Goal: Information Seeking & Learning: Compare options

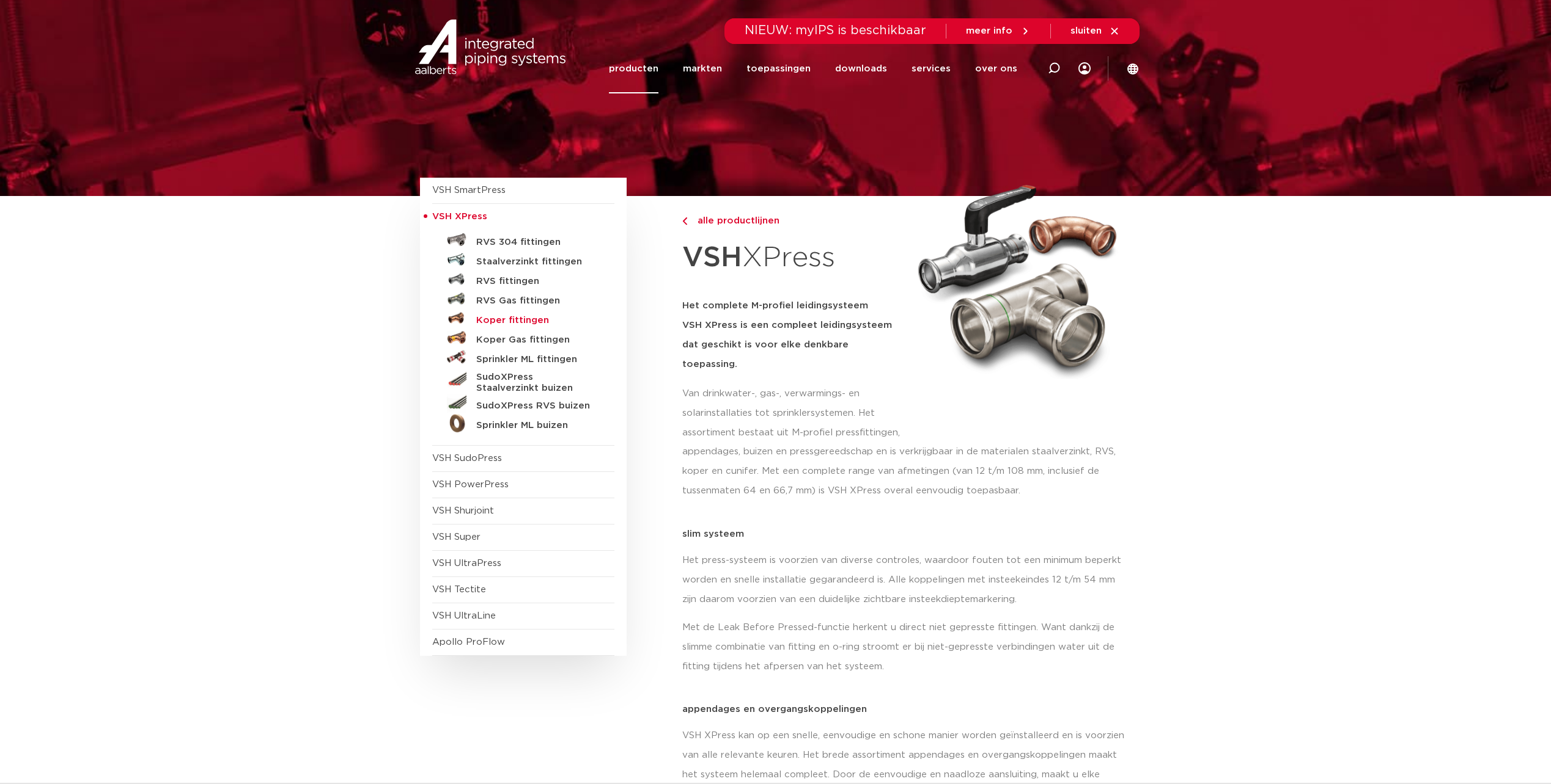
click at [516, 321] on h5 "Koper fittingen" at bounding box center [537, 321] width 121 height 11
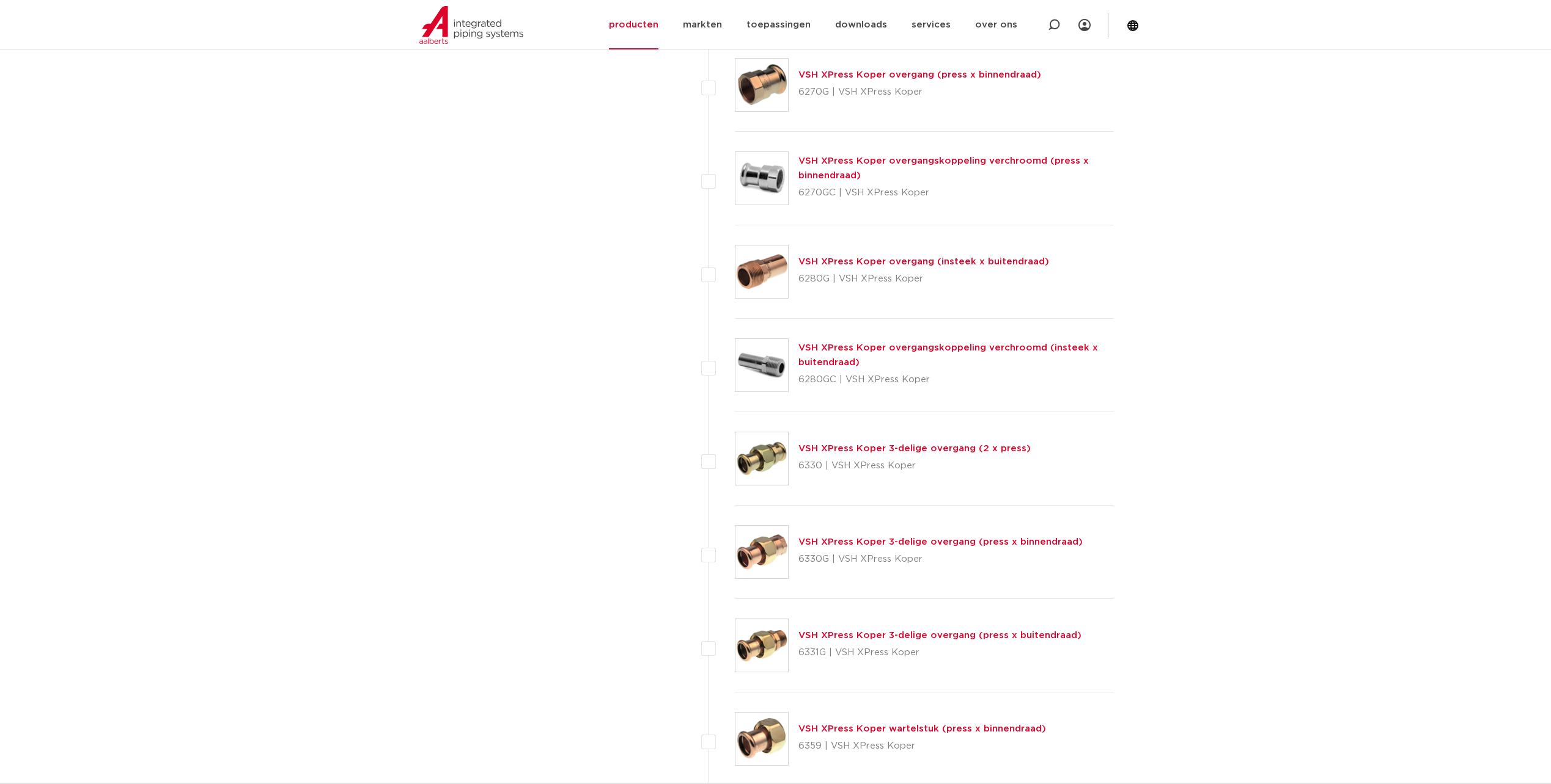
scroll to position [1222, 0]
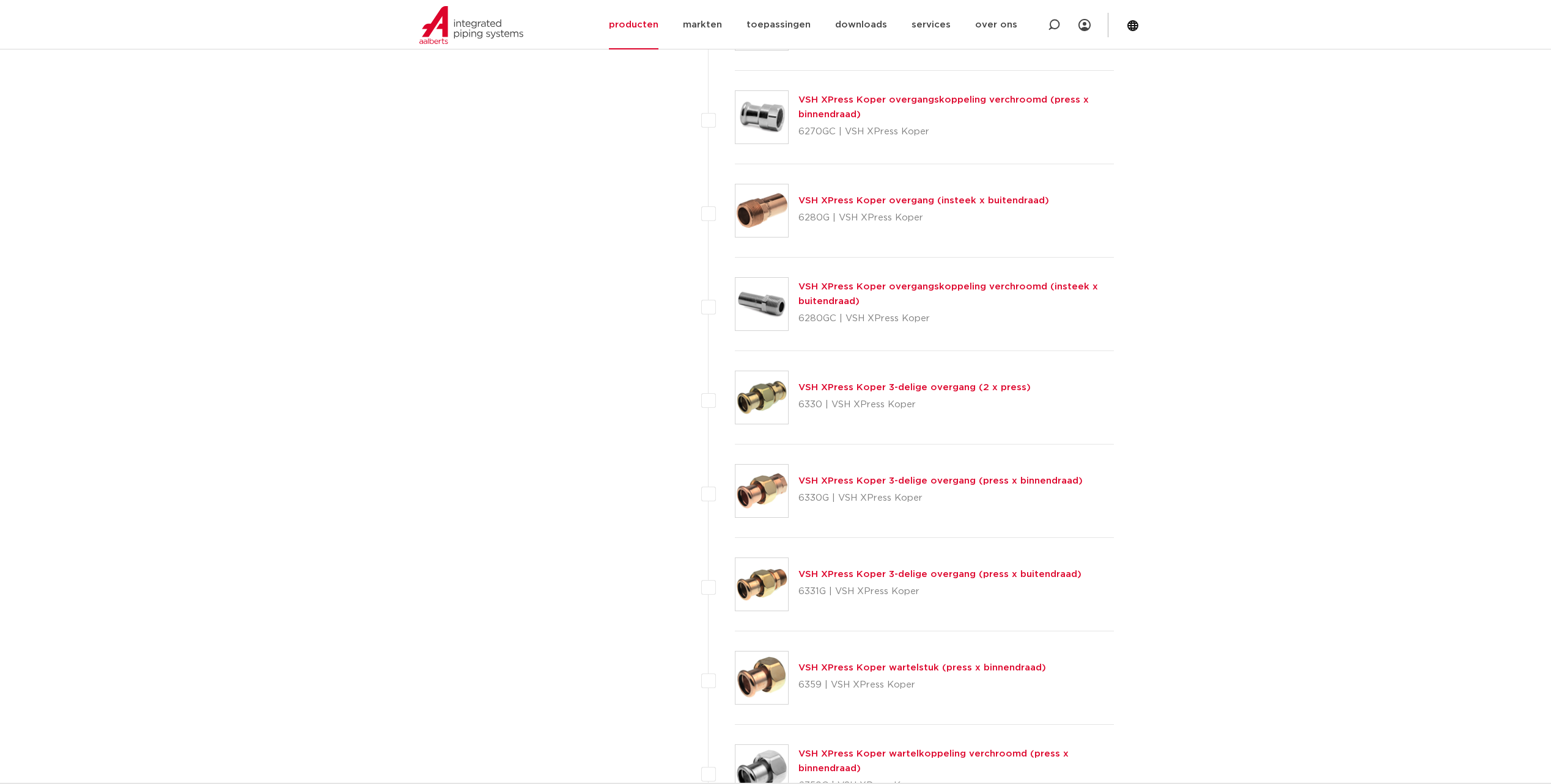
click at [846, 572] on link "VSH XPress Koper 3-delige overgang (press x buitendraad)" at bounding box center [940, 575] width 283 height 9
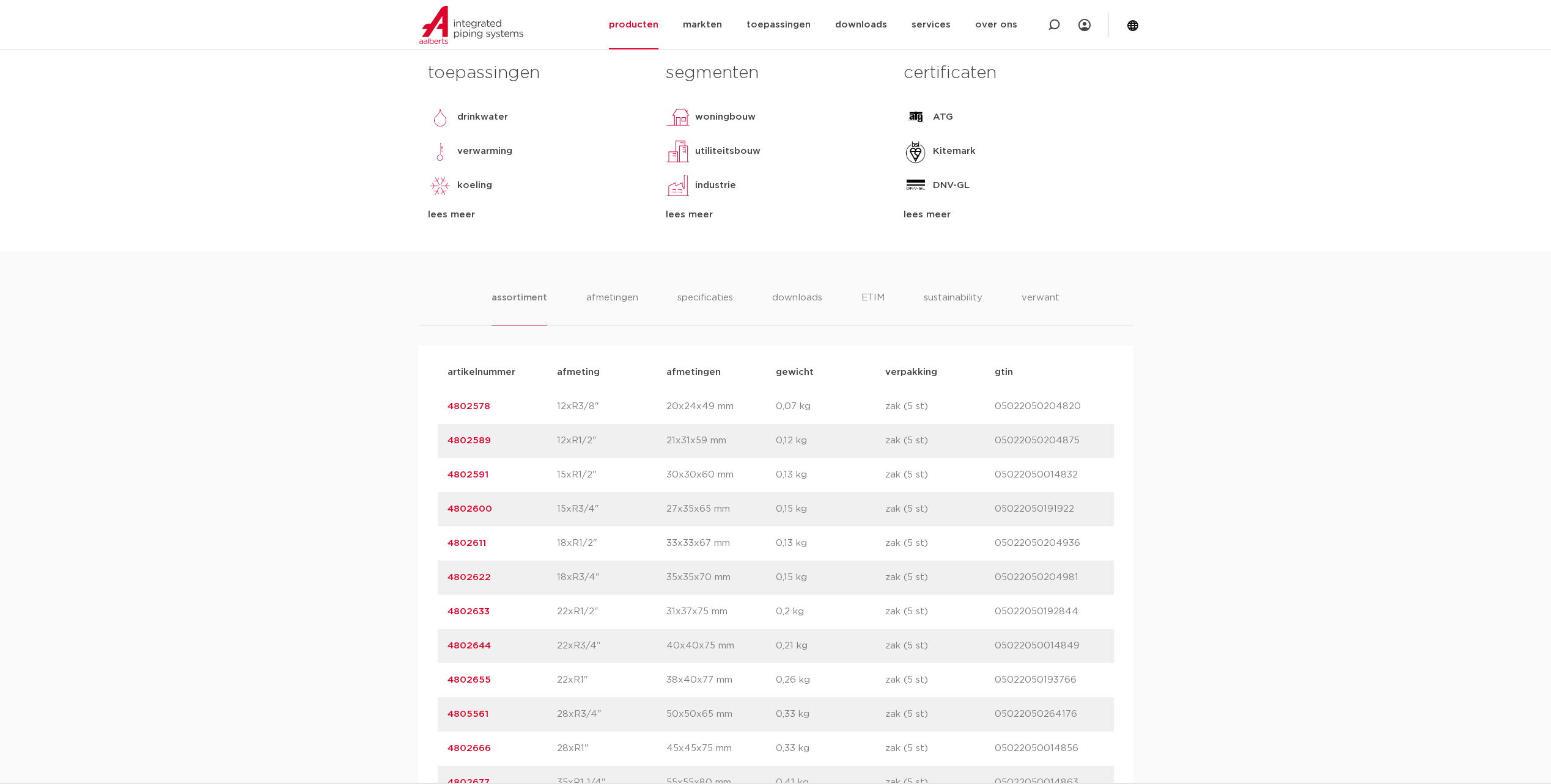
scroll to position [611, 0]
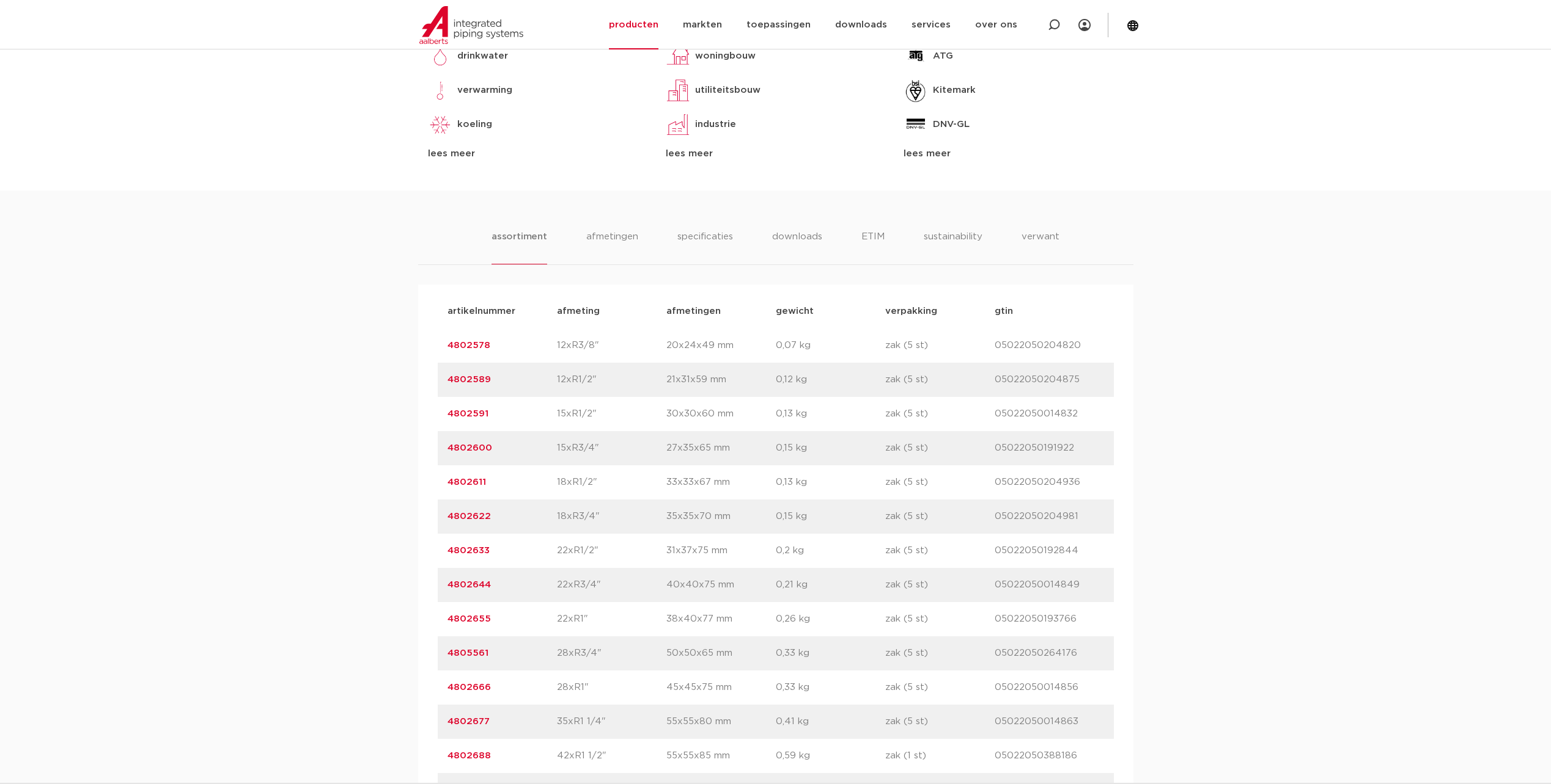
drag, startPoint x: 761, startPoint y: 587, endPoint x: 772, endPoint y: 572, distance: 18.6
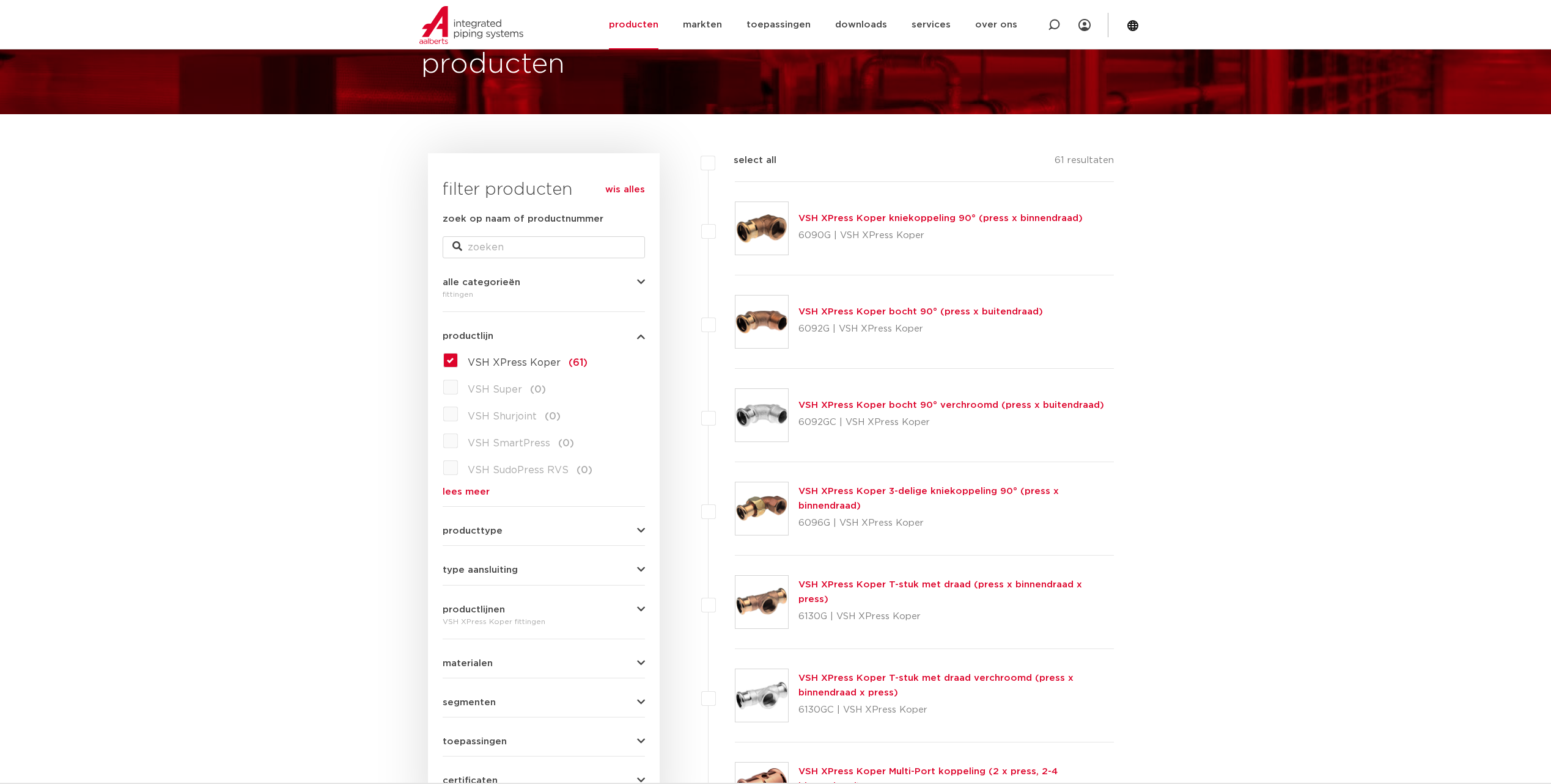
scroll to position [244, 0]
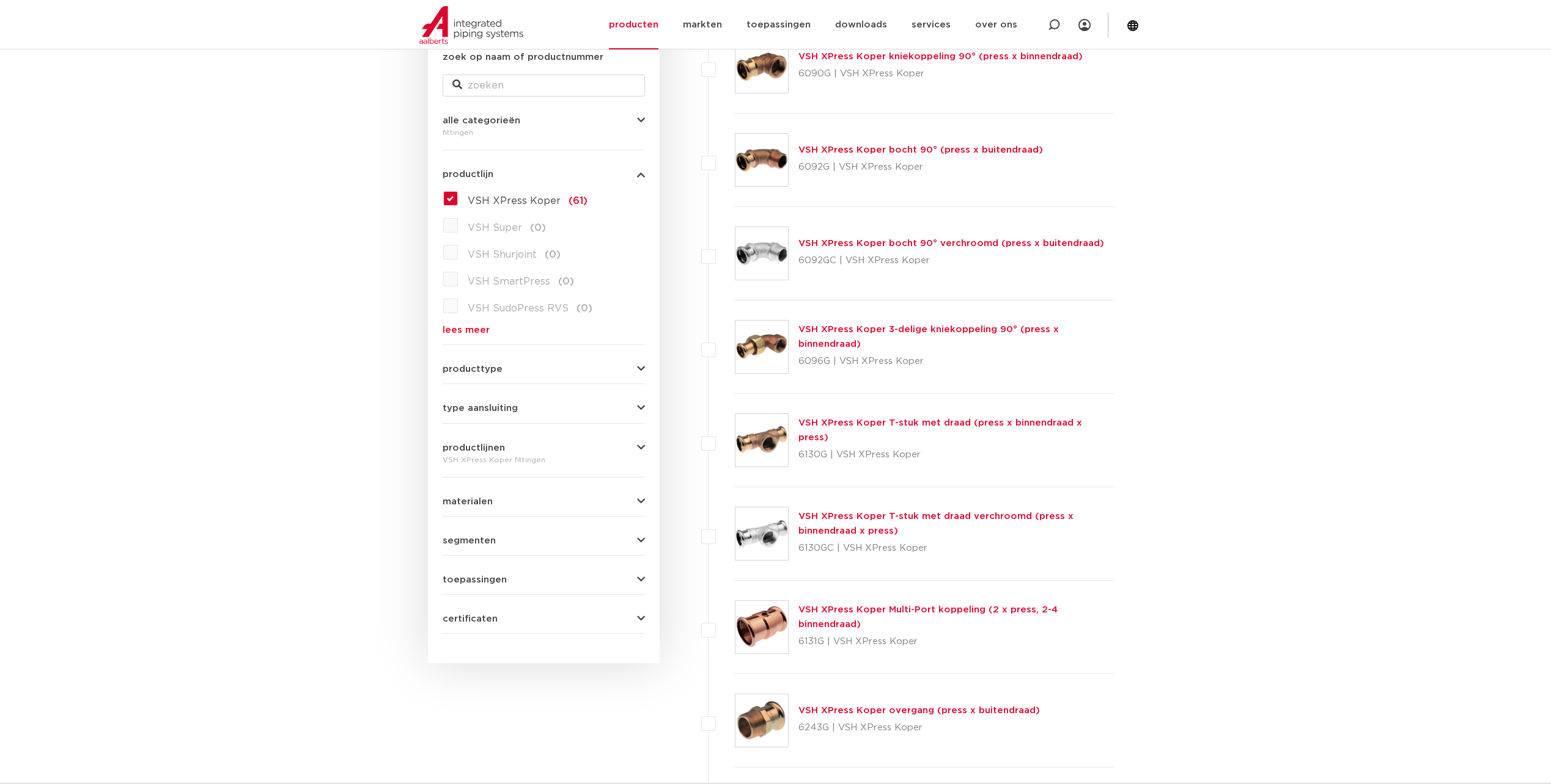
click at [966, 429] on link "VSH XPress Koper T-stuk met draad (press x binnendraad x press)" at bounding box center [941, 430] width 284 height 24
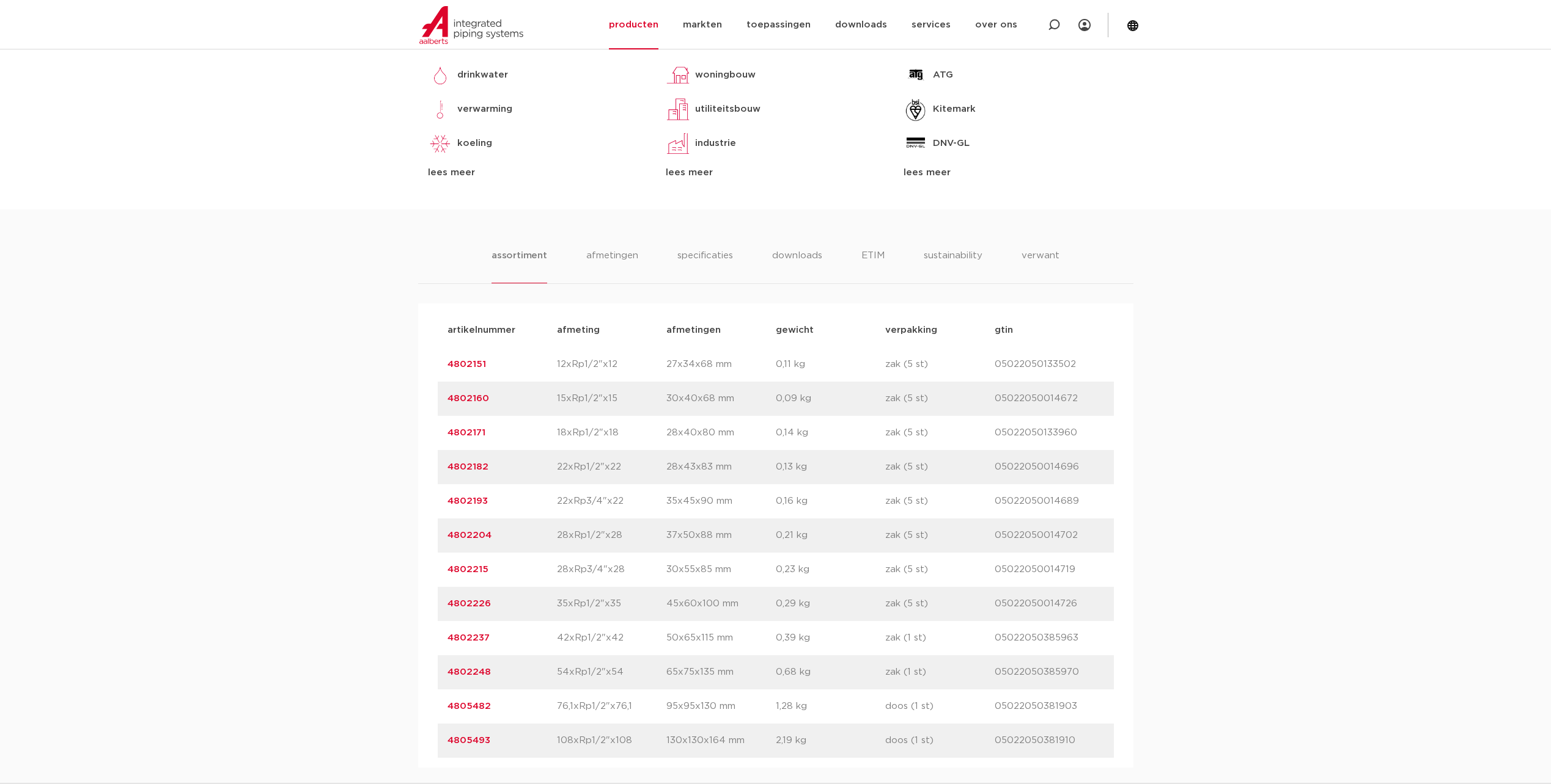
scroll to position [611, 0]
